Goal: Information Seeking & Learning: Learn about a topic

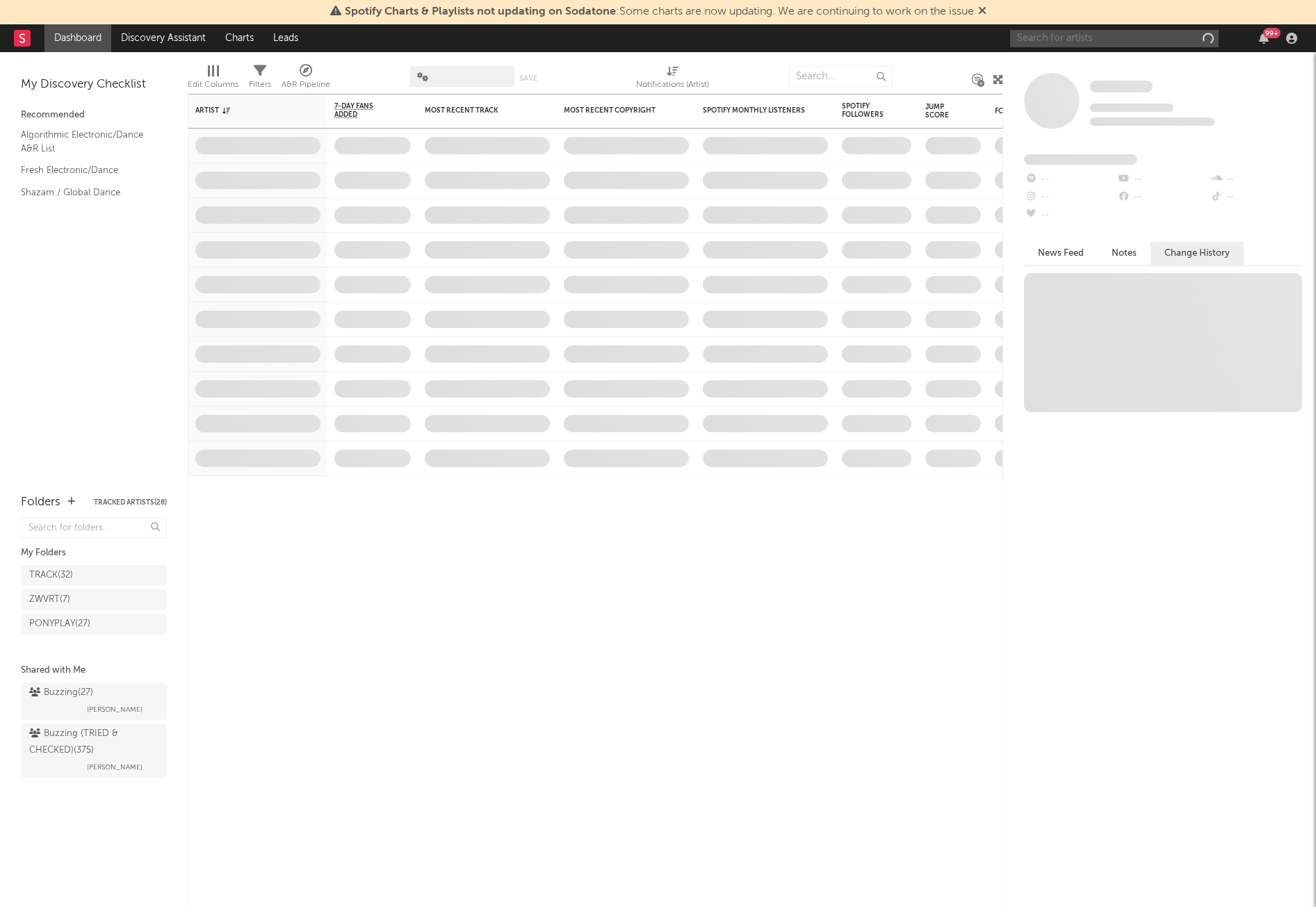
click at [1124, 30] on input "text" at bounding box center [1114, 38] width 208 height 17
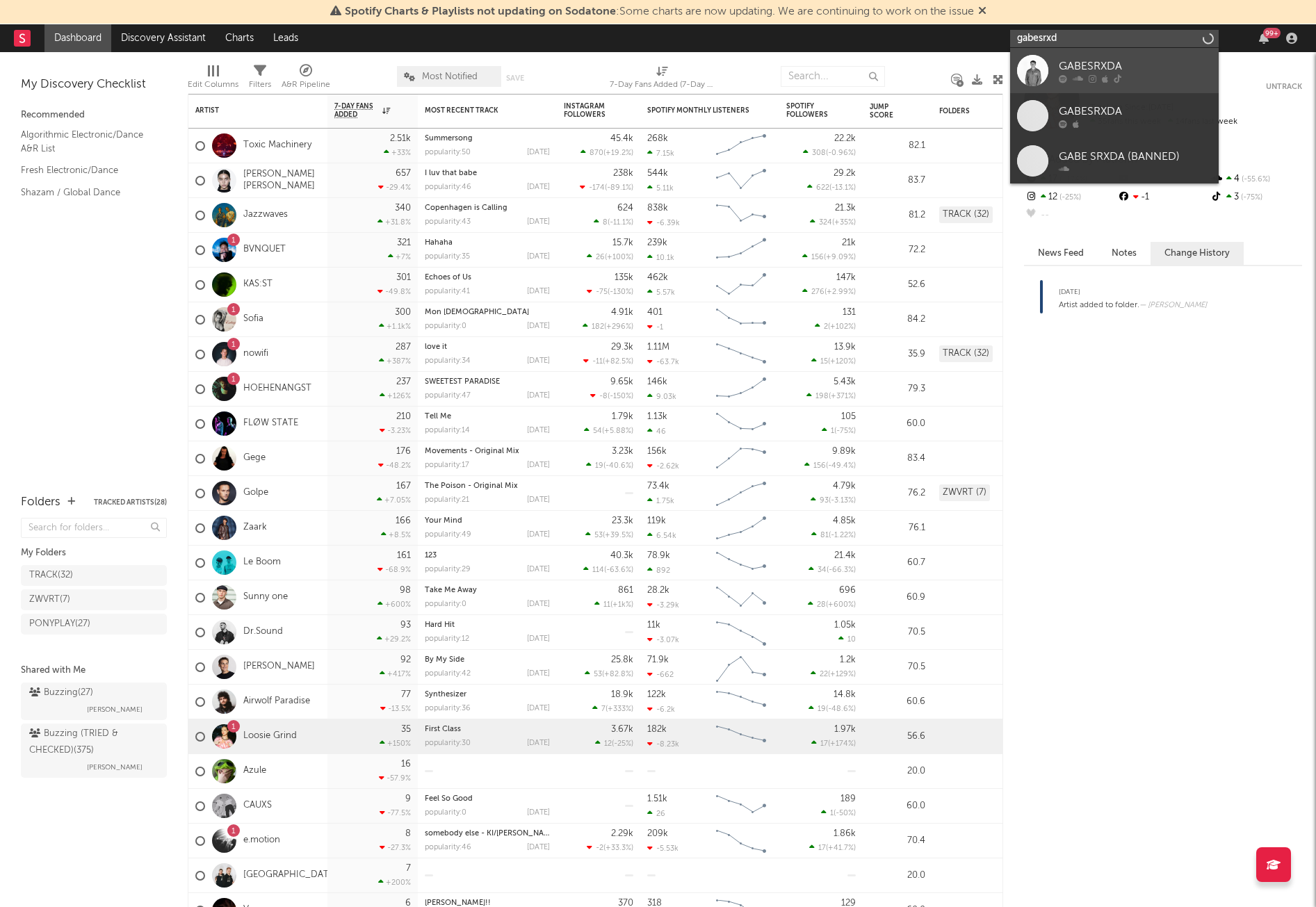
type input "gabesrxd"
click at [1139, 57] on link "GABESRXDA" at bounding box center [1114, 70] width 208 height 45
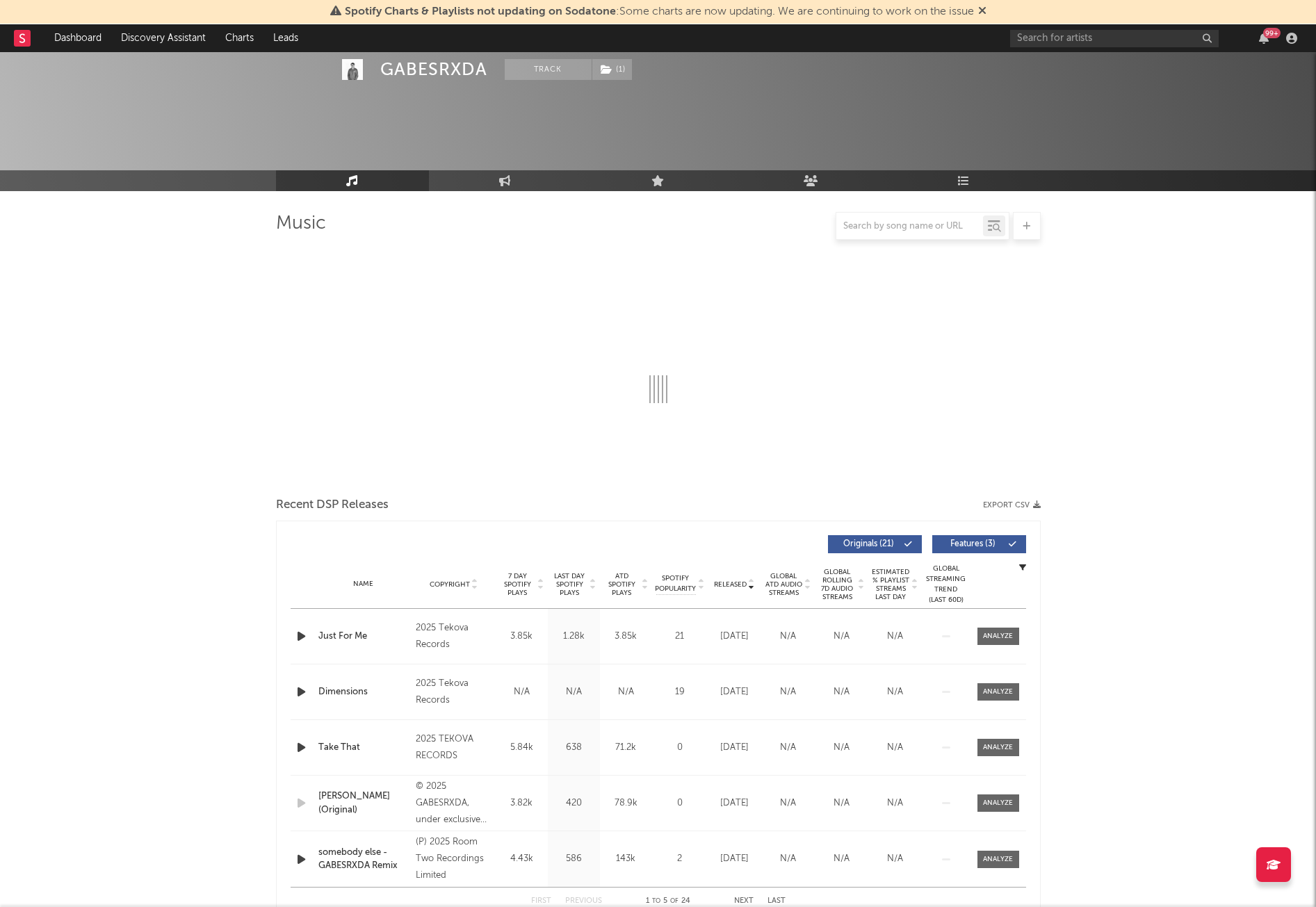
select select "6m"
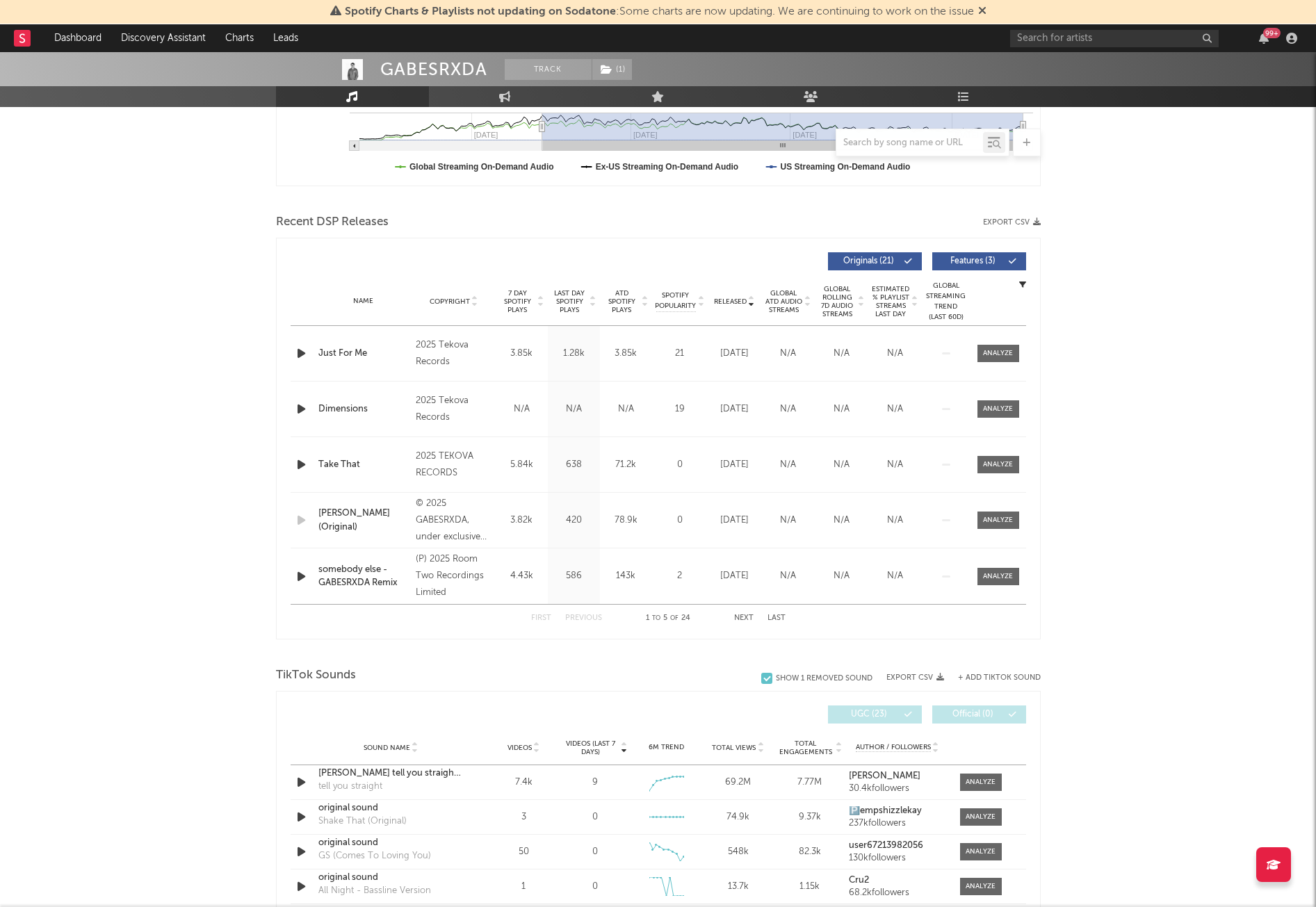
scroll to position [394, 0]
click at [749, 302] on icon at bounding box center [751, 304] width 7 height 6
click at [744, 300] on span "Released" at bounding box center [730, 301] width 33 height 8
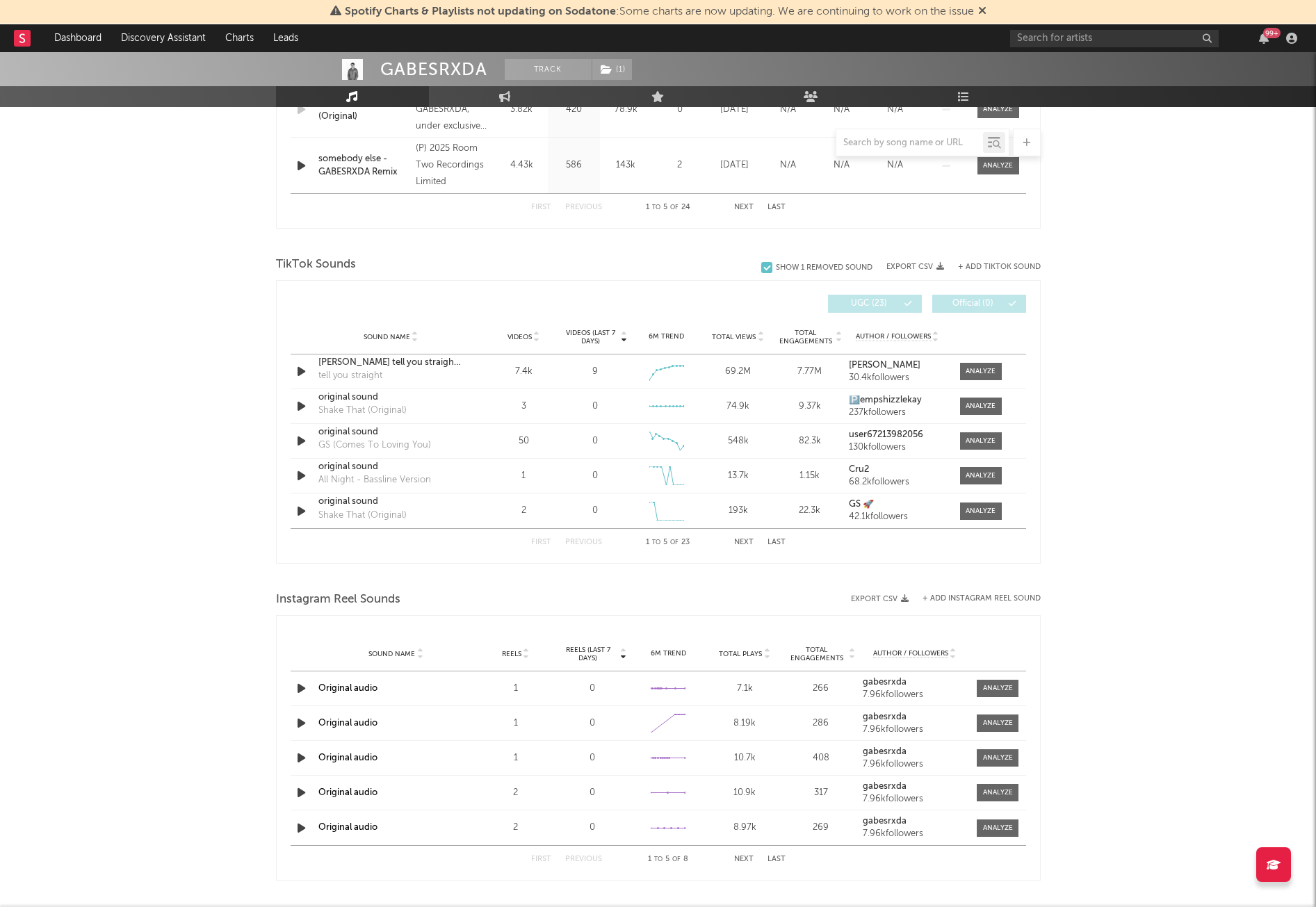
scroll to position [804, 0]
click at [746, 542] on button "Next" at bounding box center [744, 542] width 20 height 8
click at [299, 473] on icon "button" at bounding box center [301, 474] width 15 height 17
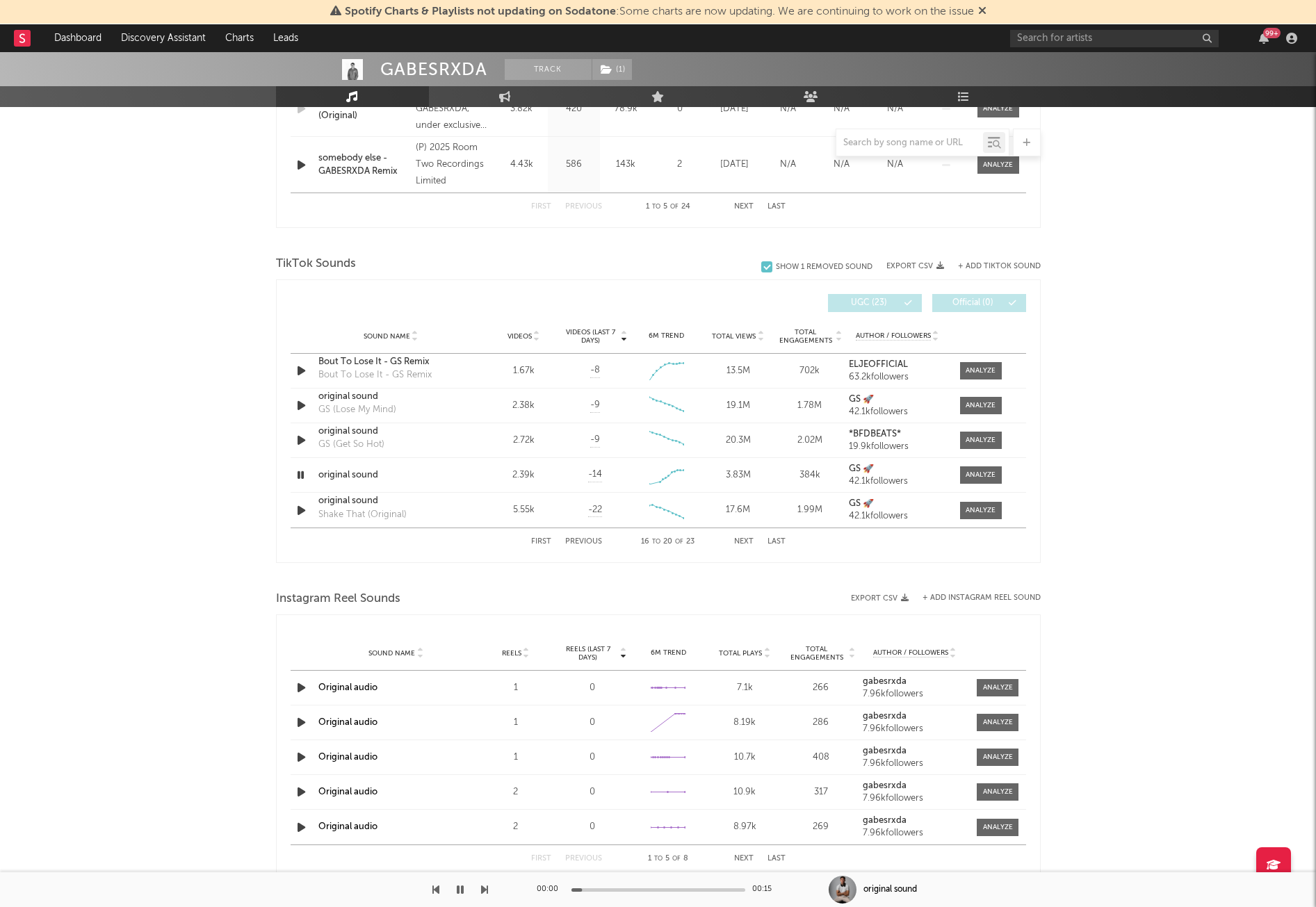
click at [743, 540] on button "Next" at bounding box center [744, 542] width 20 height 8
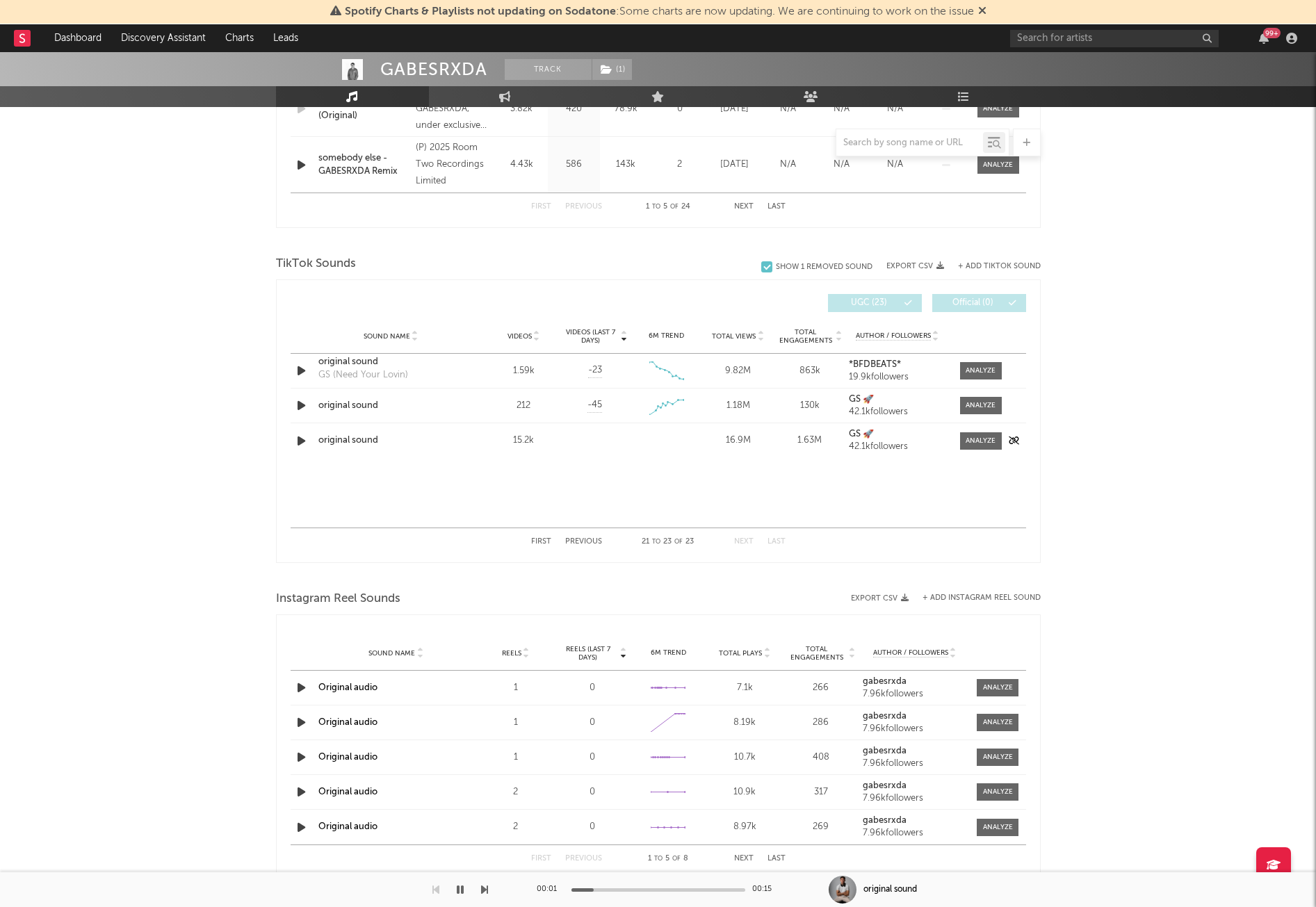
click at [299, 435] on icon "button" at bounding box center [301, 441] width 15 height 17
click at [298, 404] on icon "button" at bounding box center [301, 405] width 15 height 17
click at [992, 406] on div at bounding box center [980, 406] width 30 height 10
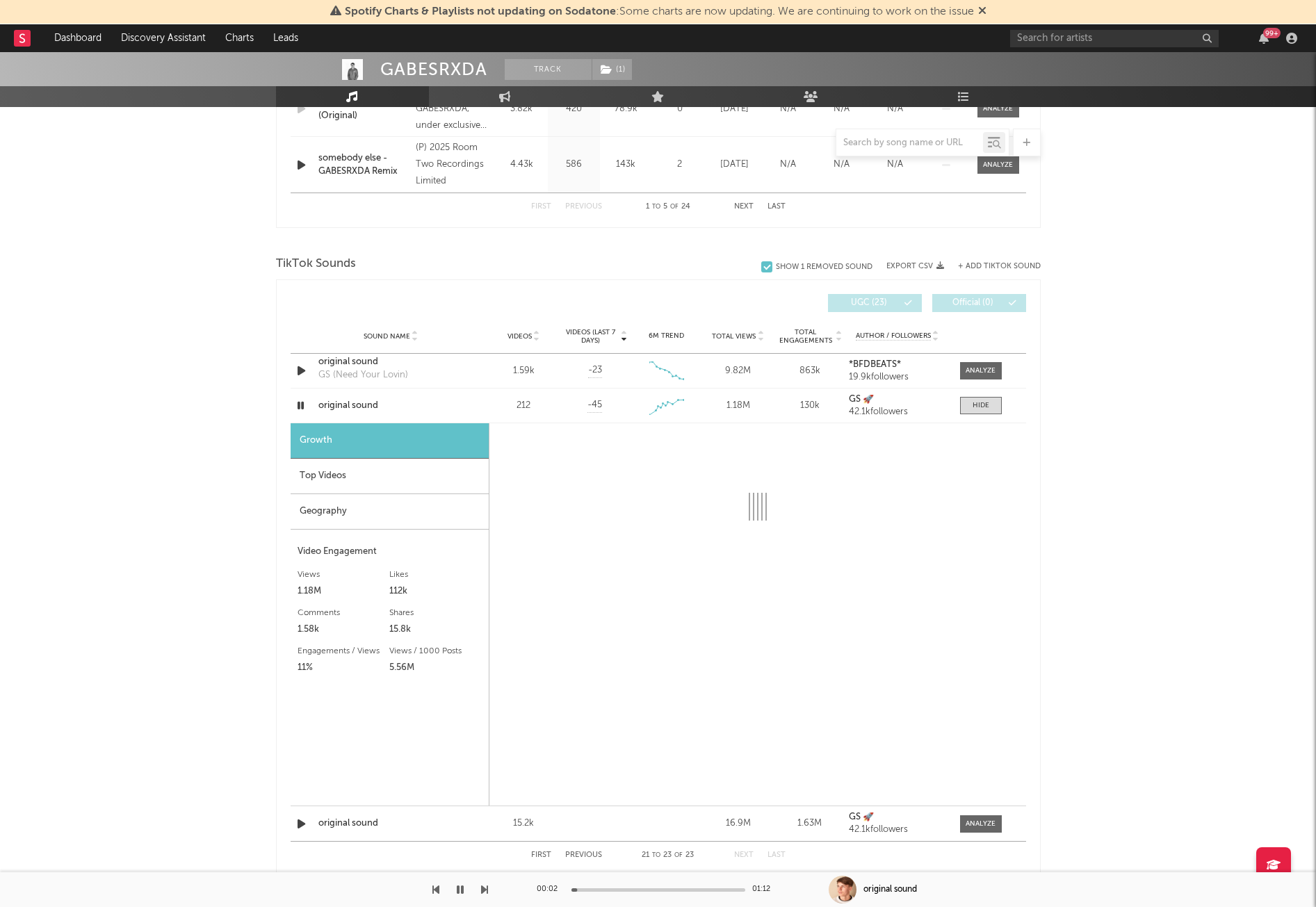
select select "1w"
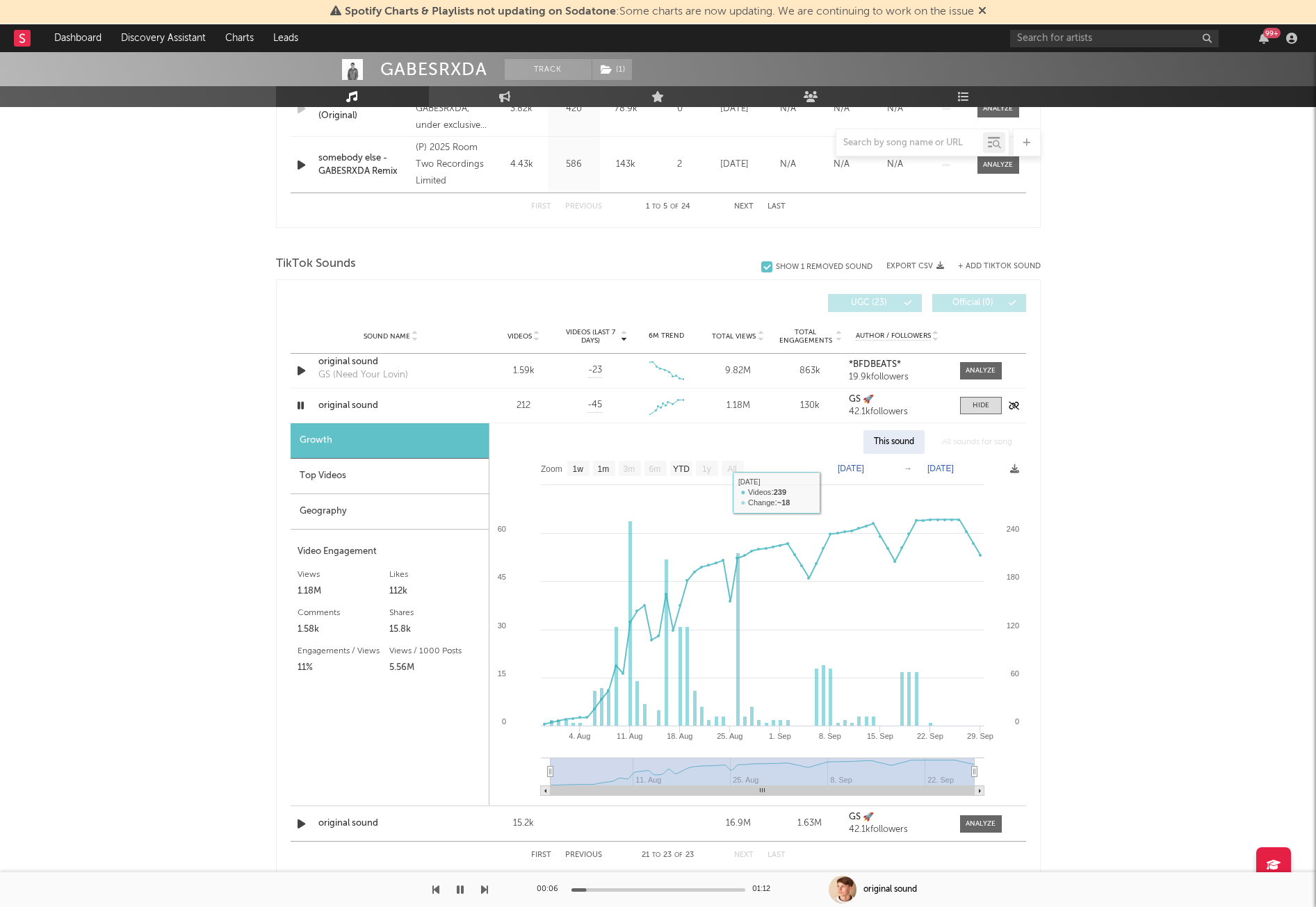
click at [355, 403] on div "original sound" at bounding box center [391, 406] width 146 height 14
click at [454, 889] on button "button" at bounding box center [461, 889] width 14 height 35
click at [348, 464] on div "Top Videos" at bounding box center [389, 476] width 198 height 36
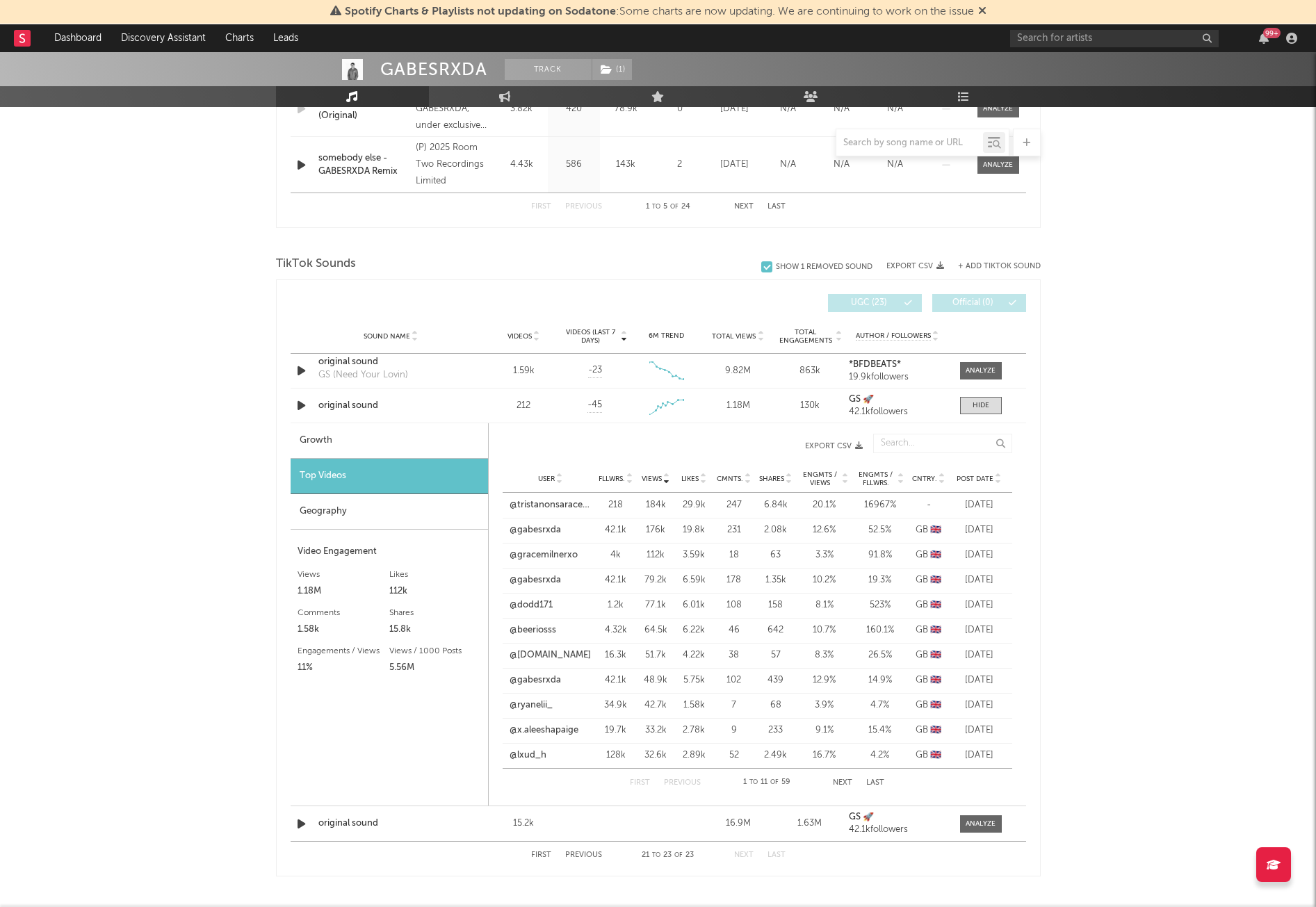
click at [986, 478] on span "Post Date" at bounding box center [974, 478] width 37 height 8
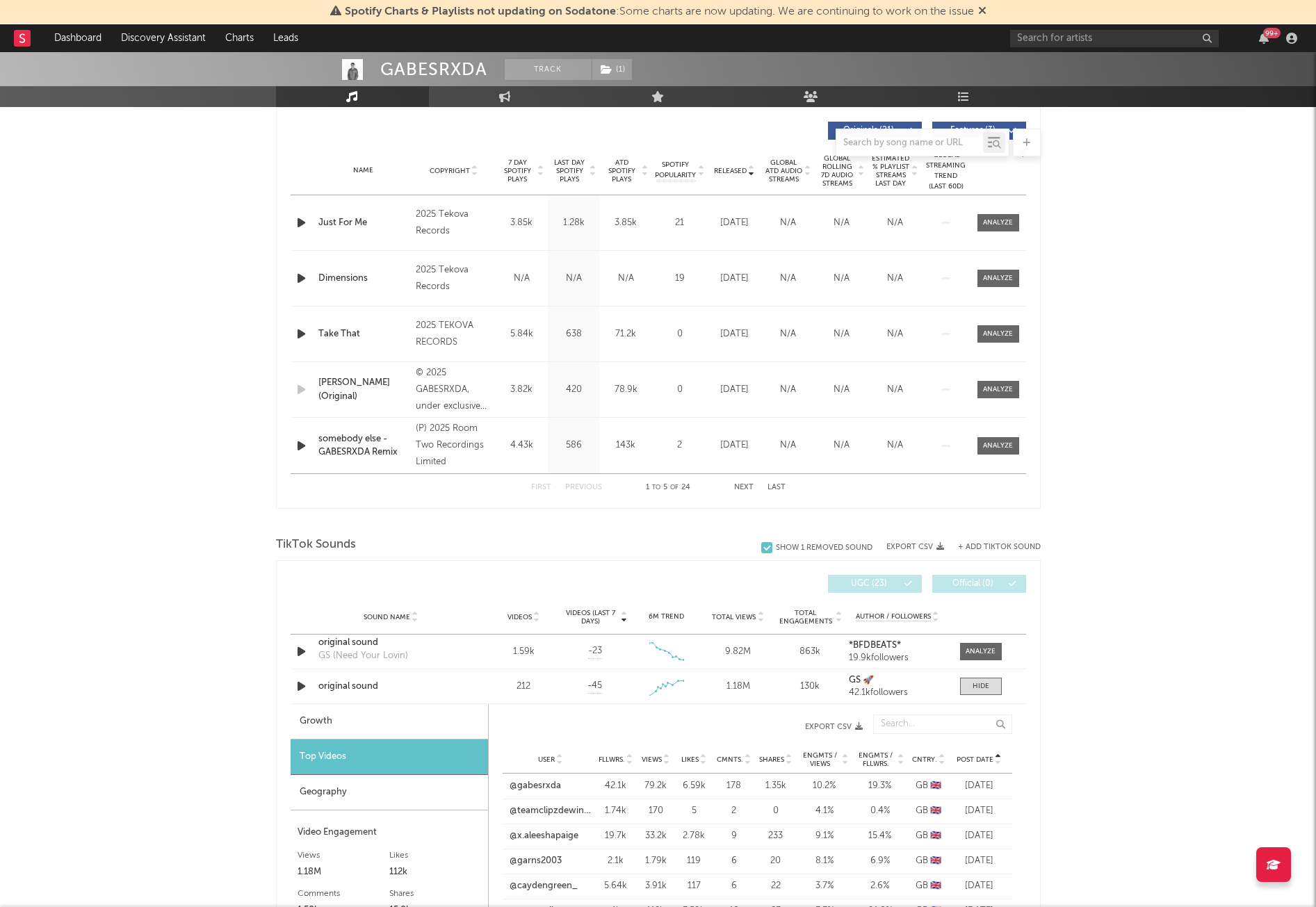
scroll to position [454, 0]
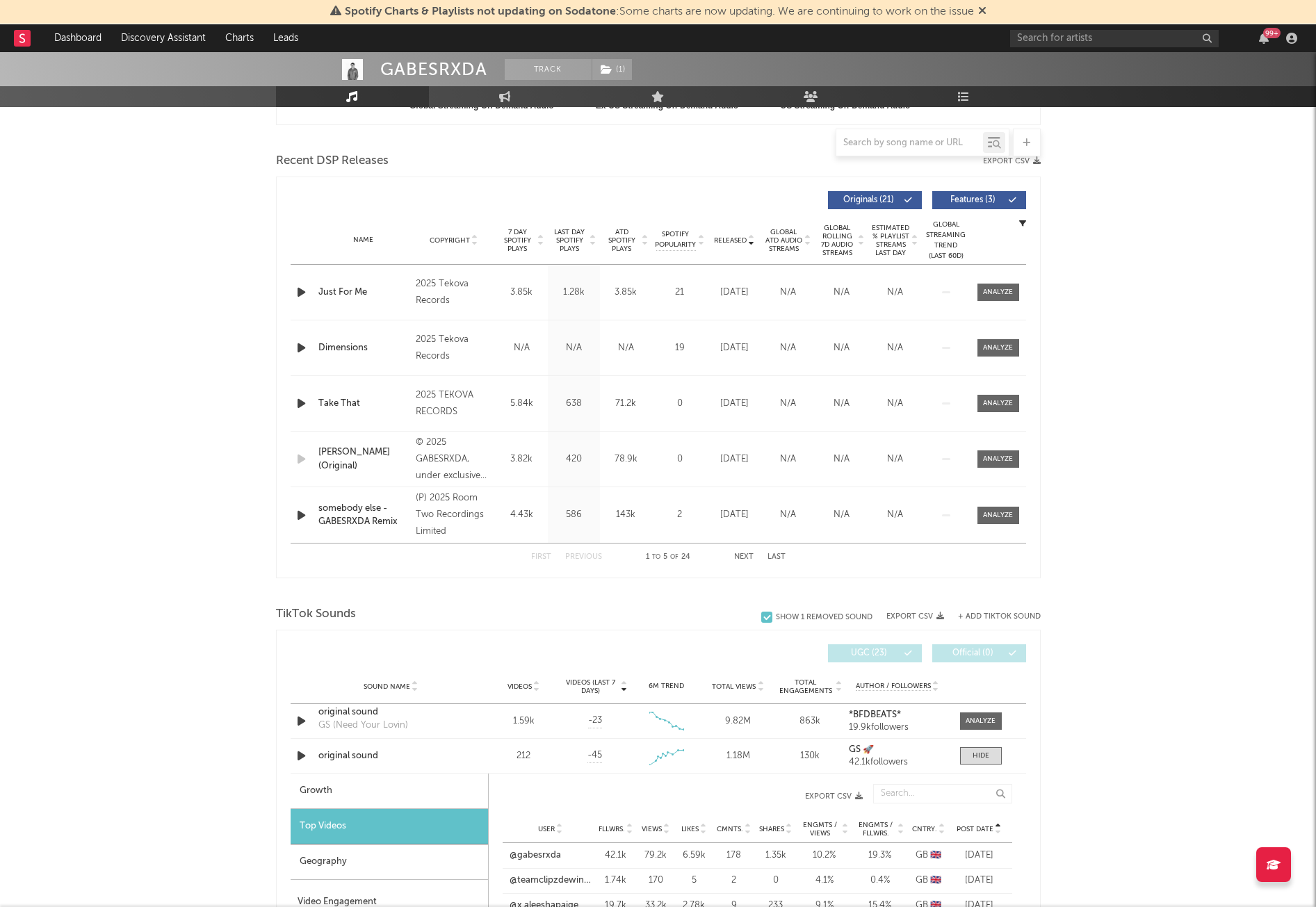
click at [629, 236] on span "ATD Spotify Plays" at bounding box center [621, 240] width 37 height 25
click at [300, 348] on icon "button" at bounding box center [301, 347] width 15 height 17
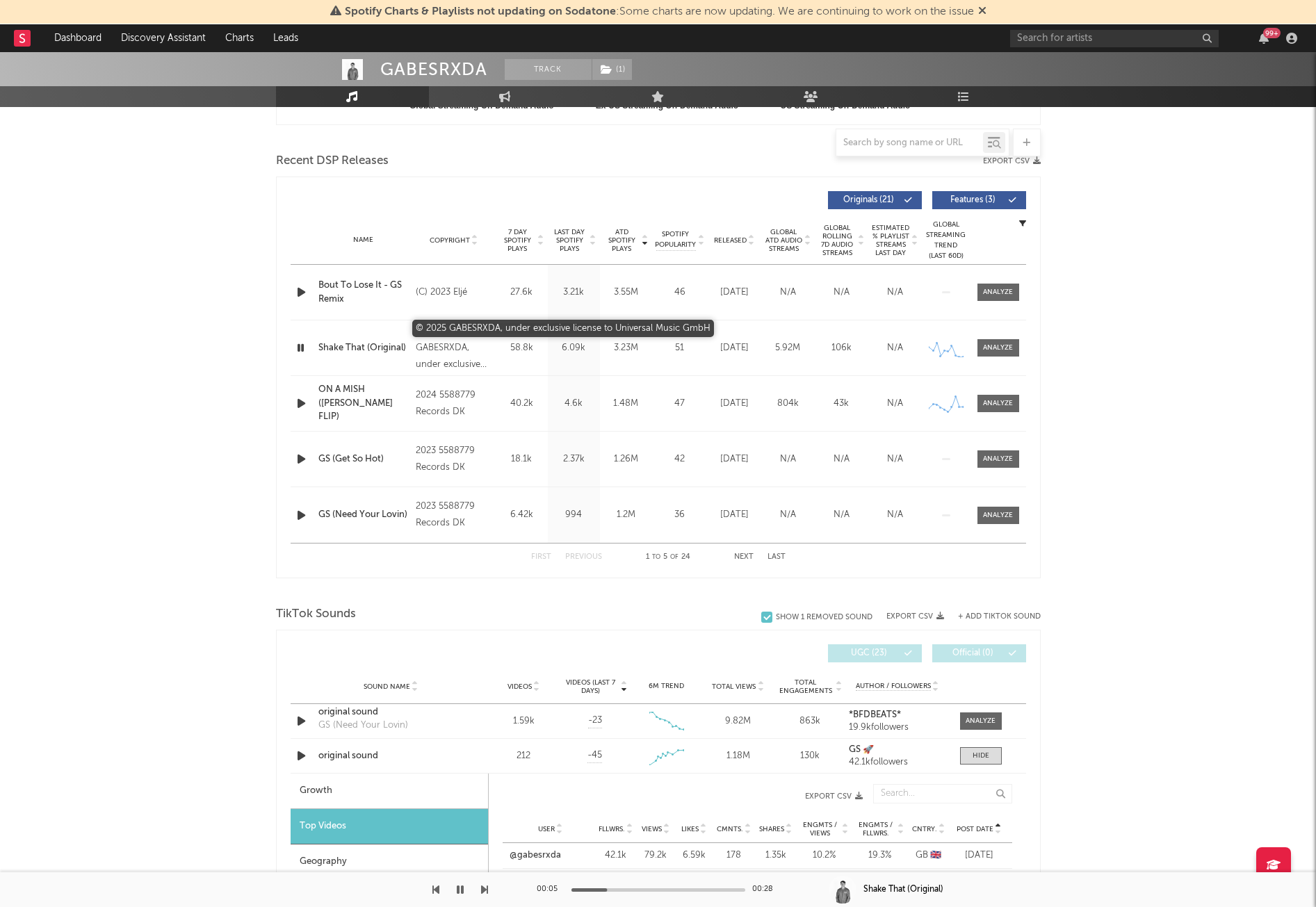
click at [450, 351] on div "© 2025 GABESRXDA, under exclusive license to Universal Music GmbH" at bounding box center [454, 348] width 76 height 50
